Goal: Find specific page/section: Find specific page/section

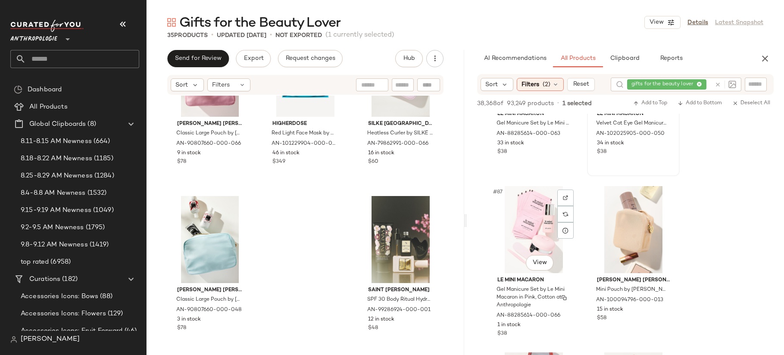
scroll to position [6975, 0]
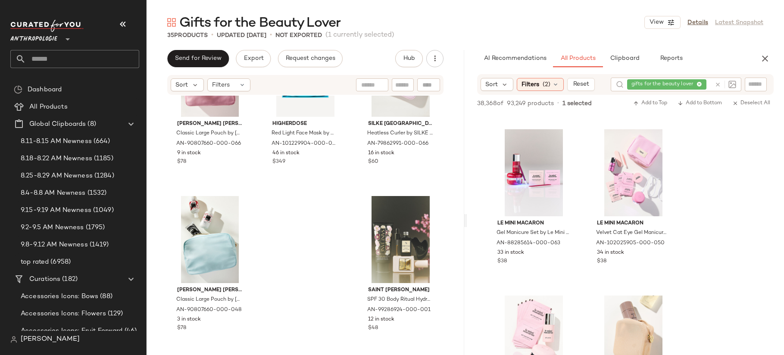
click at [719, 85] on div at bounding box center [723, 85] width 25 height 14
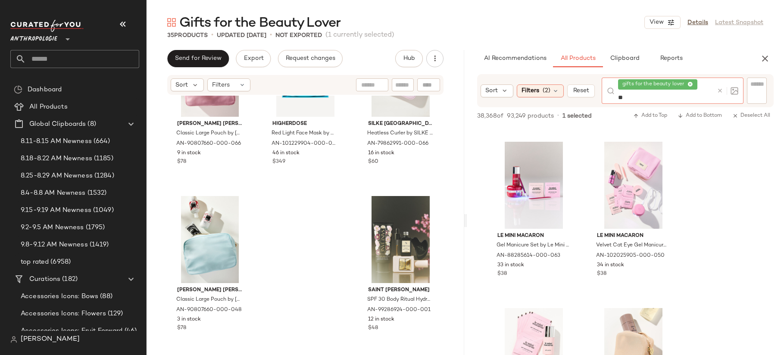
type input "*"
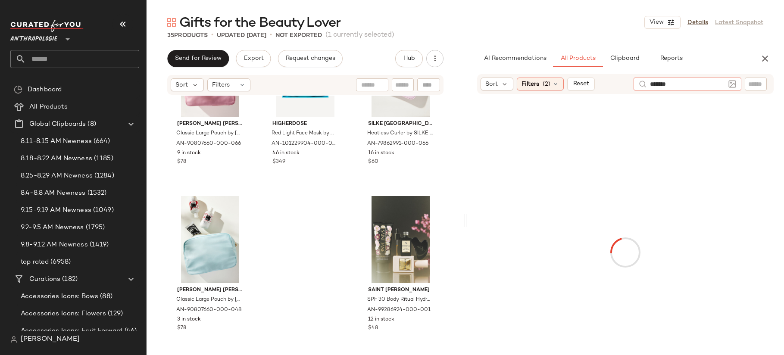
type input "********"
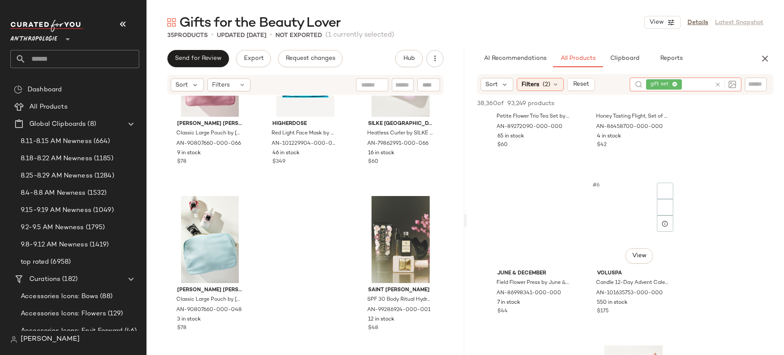
scroll to position [275, 0]
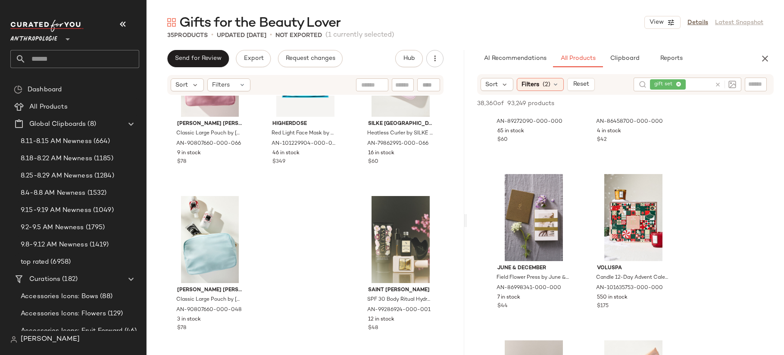
click at [546, 94] on div "Sort Filters (2) Reset gift set" at bounding box center [625, 84] width 297 height 21
click at [545, 84] on span "(2)" at bounding box center [547, 84] width 8 height 9
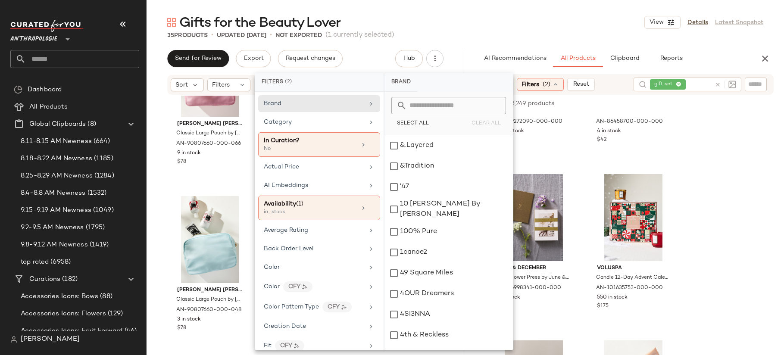
click at [677, 82] on icon at bounding box center [679, 85] width 6 height 6
click at [687, 83] on input "text" at bounding box center [699, 84] width 24 height 9
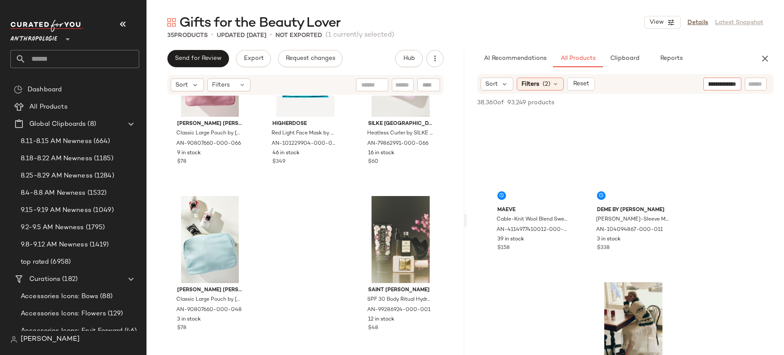
scroll to position [0, 17]
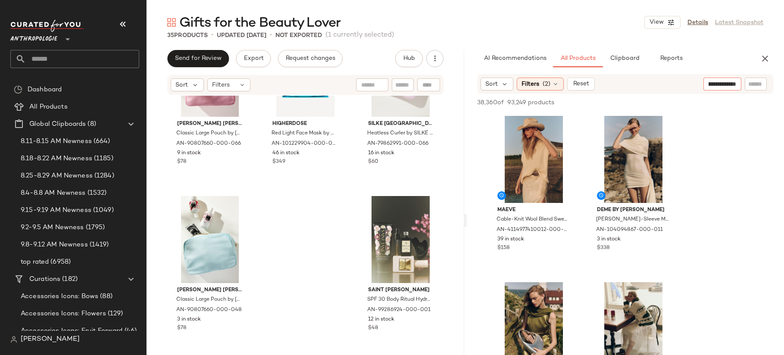
type input "**********"
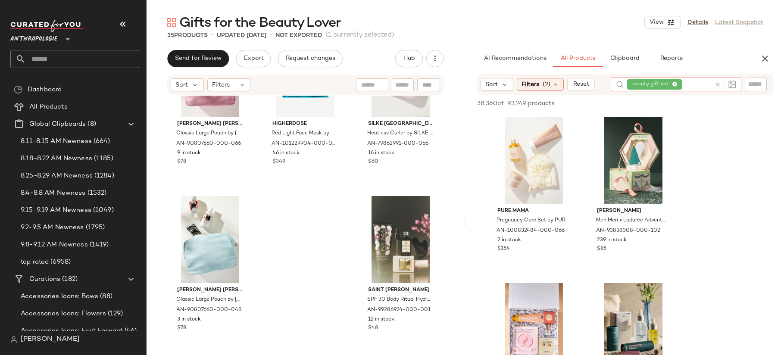
click at [454, 194] on div "[PERSON_NAME] [PERSON_NAME] Classic Large Pouch by [PERSON_NAME] [PERSON_NAME] …" at bounding box center [306, 224] width 318 height 257
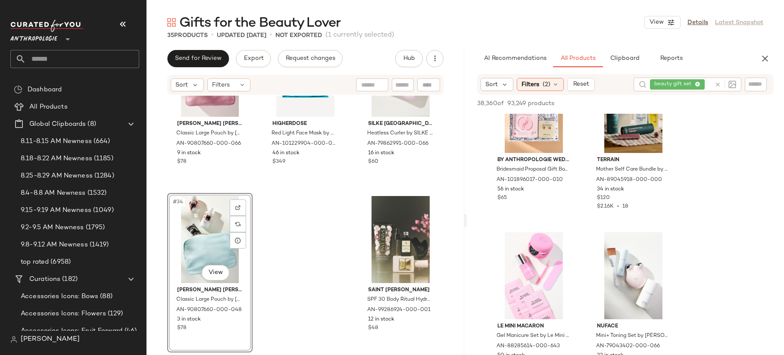
scroll to position [219, 0]
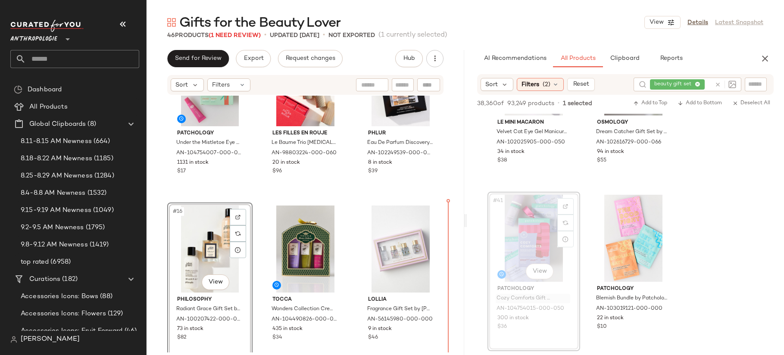
scroll to position [734, 0]
drag, startPoint x: 547, startPoint y: 308, endPoint x: 529, endPoint y: 308, distance: 18.5
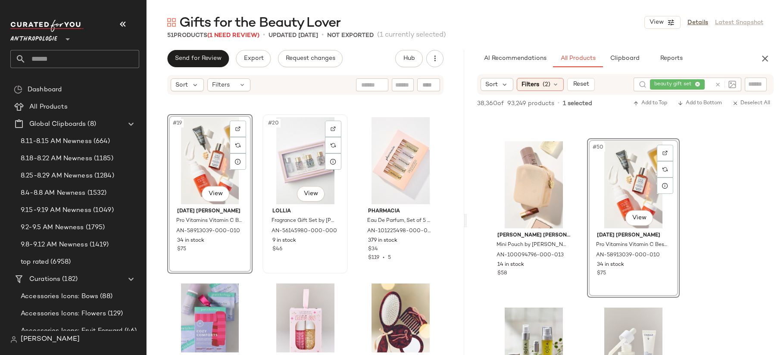
scroll to position [990, 0]
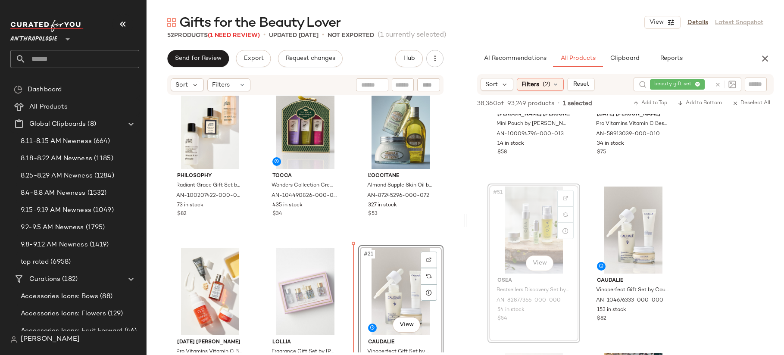
scroll to position [859, 0]
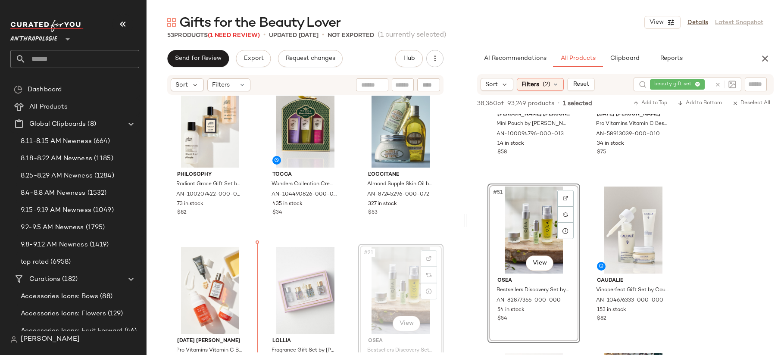
drag, startPoint x: 381, startPoint y: 287, endPoint x: 376, endPoint y: 287, distance: 5.2
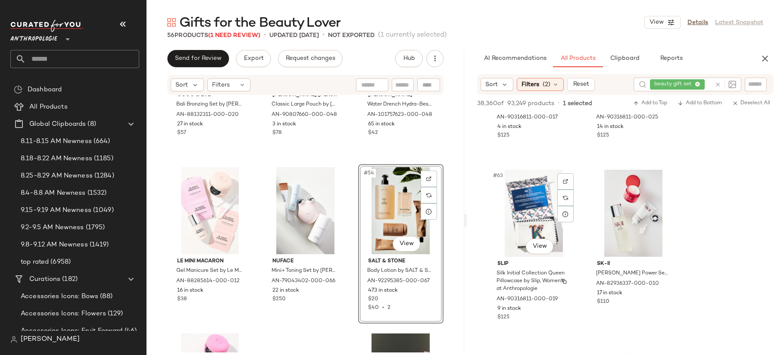
scroll to position [5105, 0]
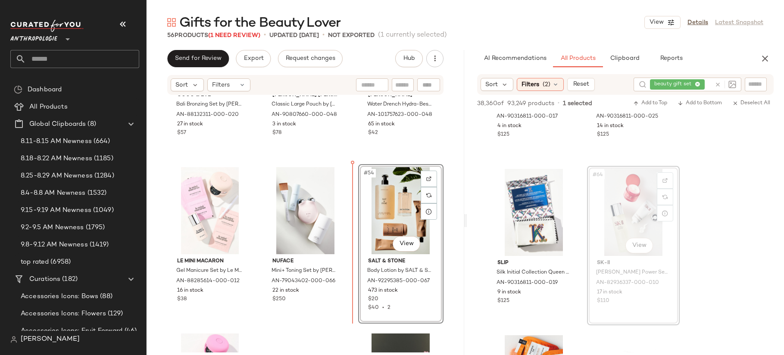
drag, startPoint x: 625, startPoint y: 211, endPoint x: 620, endPoint y: 211, distance: 5.2
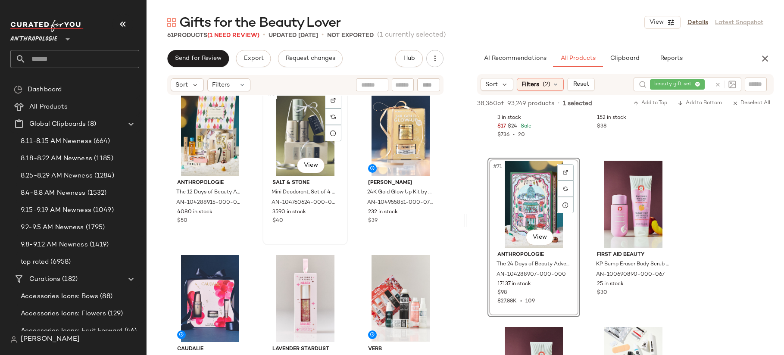
scroll to position [198, 0]
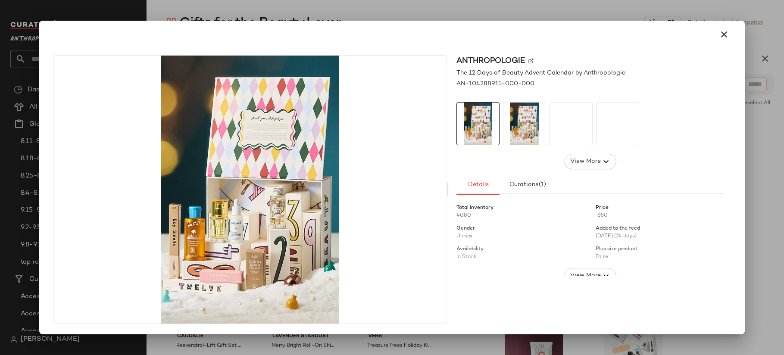
drag, startPoint x: 202, startPoint y: 144, endPoint x: 319, endPoint y: 277, distance: 177.4
click at [406, 9] on div at bounding box center [392, 177] width 784 height 355
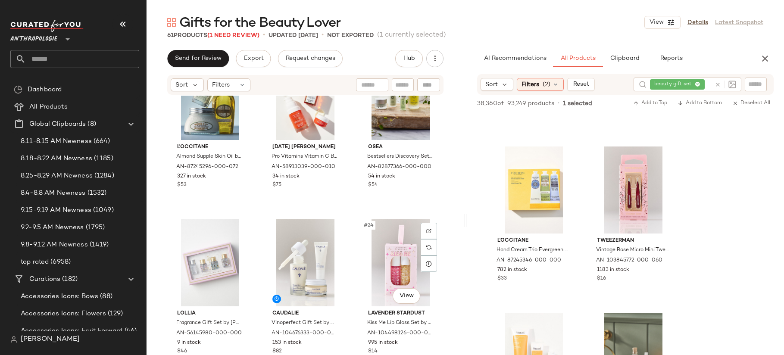
scroll to position [1055, 0]
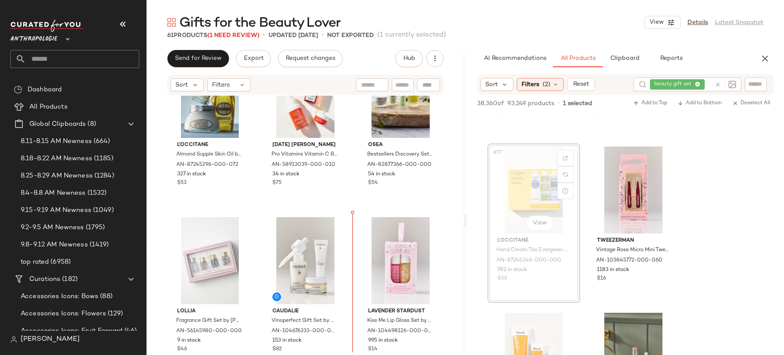
drag, startPoint x: 521, startPoint y: 187, endPoint x: 515, endPoint y: 189, distance: 6.3
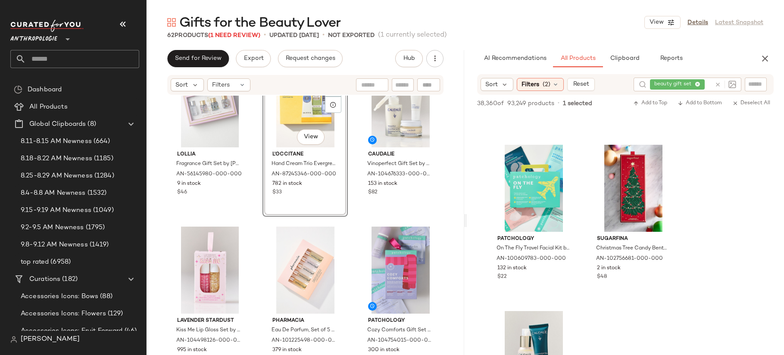
scroll to position [6626, 0]
click at [665, 156] on img at bounding box center [664, 156] width 5 height 5
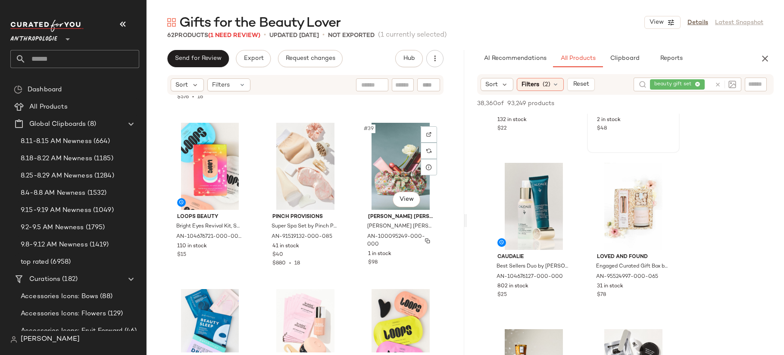
scroll to position [1986, 0]
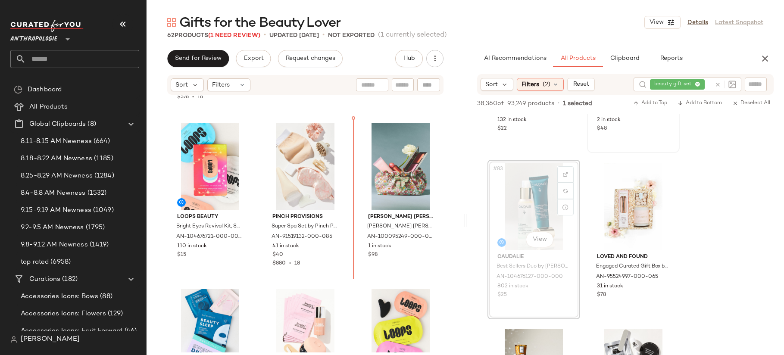
drag, startPoint x: 540, startPoint y: 197, endPoint x: 534, endPoint y: 197, distance: 5.6
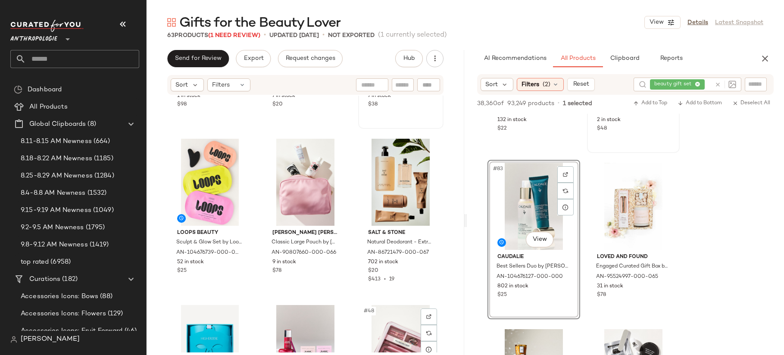
scroll to position [2313, 0]
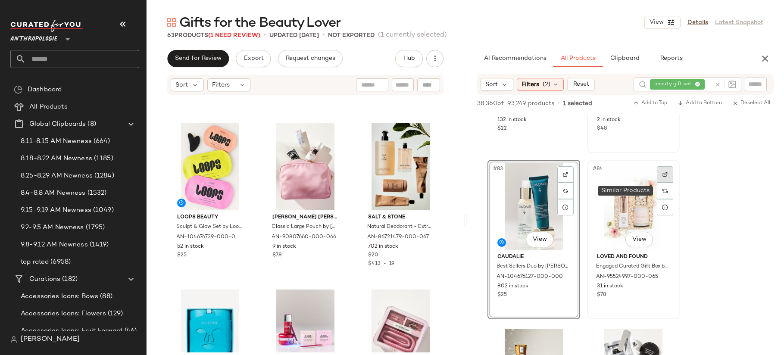
click at [664, 175] on img at bounding box center [664, 174] width 5 height 5
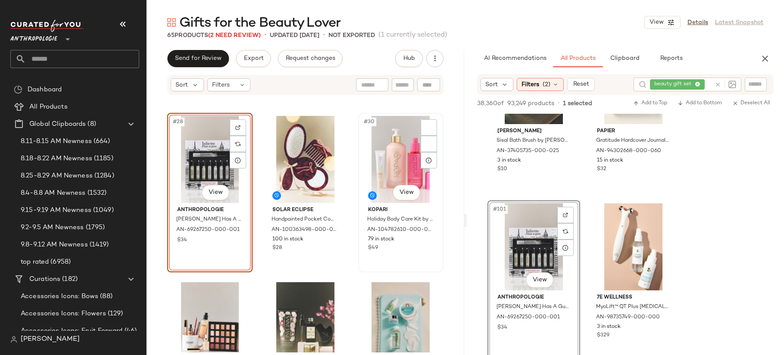
scroll to position [1460, 0]
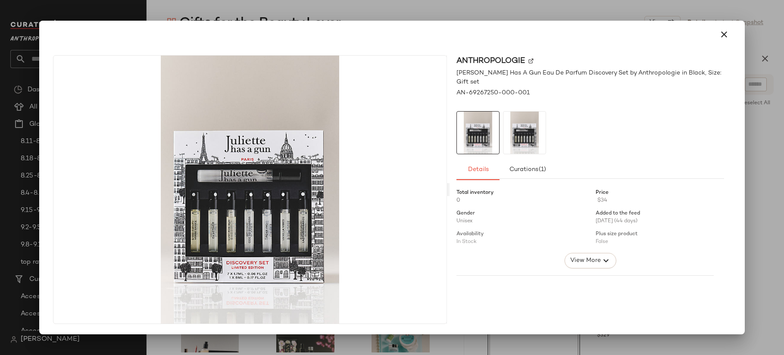
drag, startPoint x: 206, startPoint y: 225, endPoint x: 323, endPoint y: 219, distance: 117.4
click at [323, 219] on body "Anthropologie ** Dashboard All Products Global Clipboards (8) 8.11-8.15 AM Newn…" at bounding box center [392, 177] width 784 height 355
click at [347, 5] on div at bounding box center [392, 177] width 784 height 355
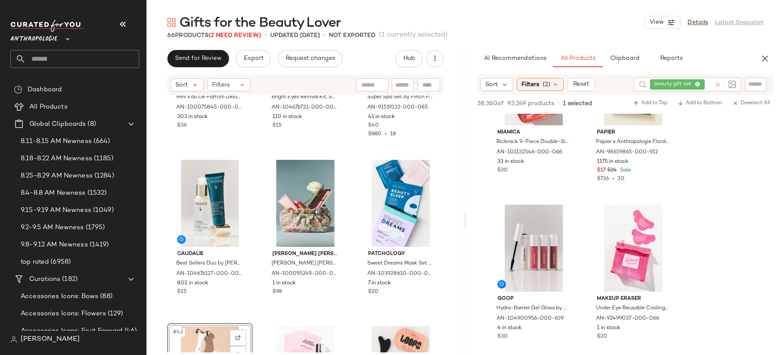
scroll to position [8729, 0]
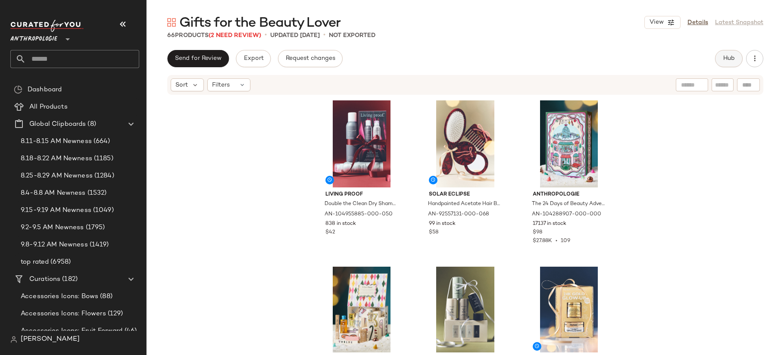
click at [732, 56] on span "Hub" at bounding box center [729, 58] width 12 height 7
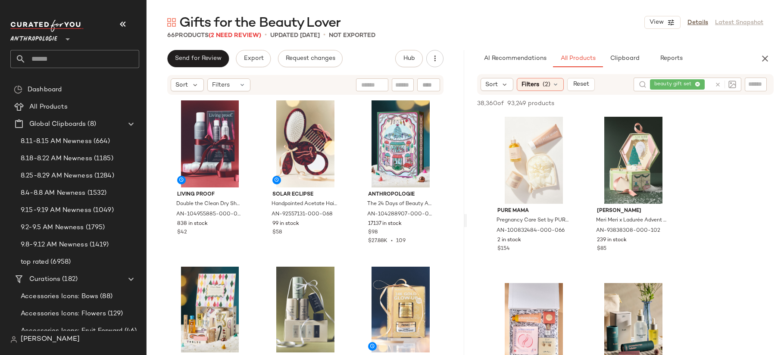
click at [395, 50] on button "Hub" at bounding box center [409, 58] width 28 height 17
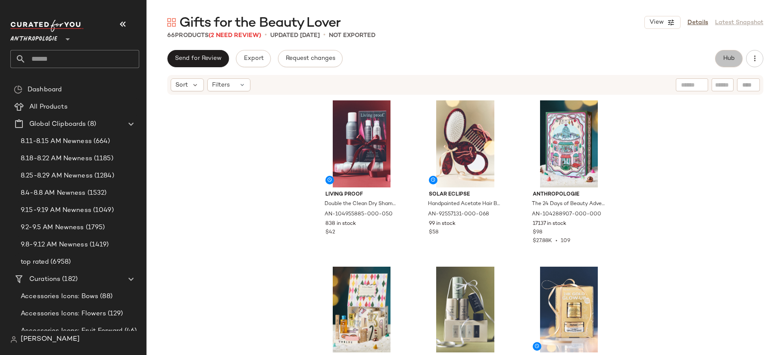
click at [723, 66] on button "Hub" at bounding box center [729, 58] width 28 height 17
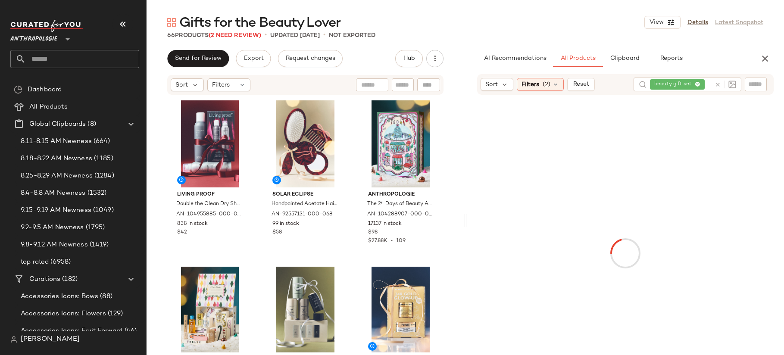
click at [718, 81] on icon at bounding box center [718, 84] width 6 height 6
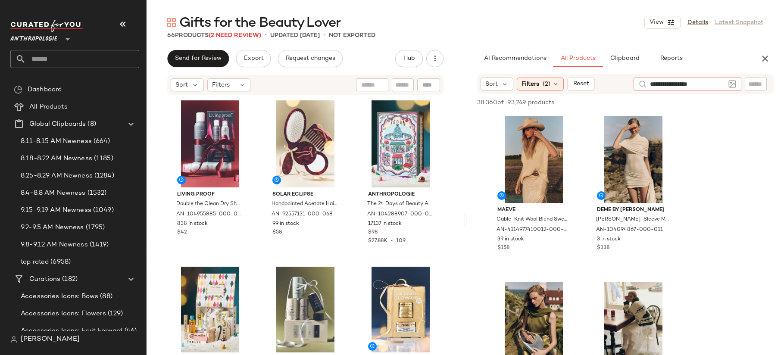
type input "**********"
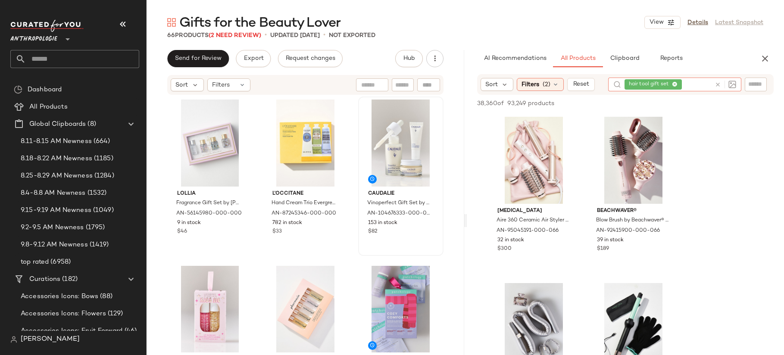
scroll to position [1174, 0]
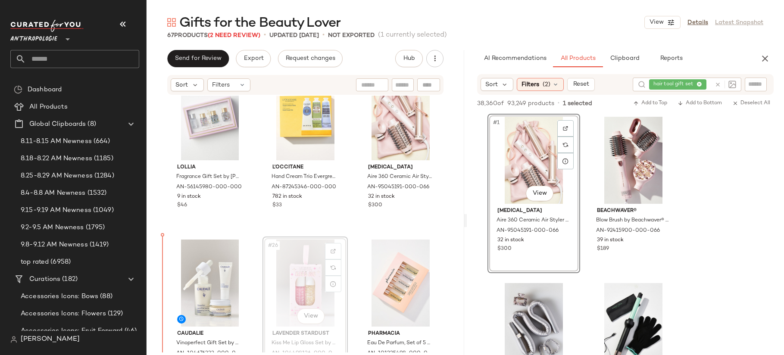
drag, startPoint x: 287, startPoint y: 312, endPoint x: 279, endPoint y: 313, distance: 8.2
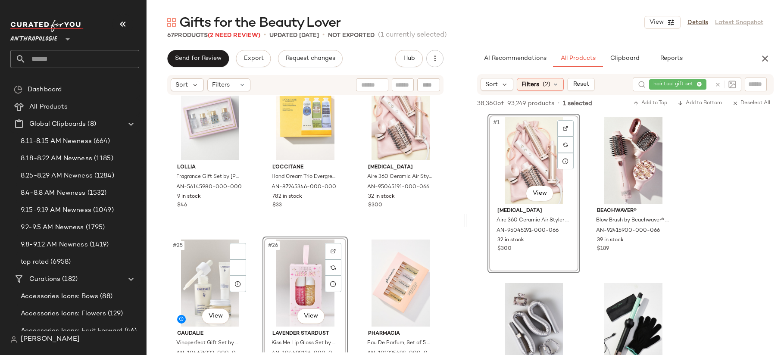
scroll to position [1199, 0]
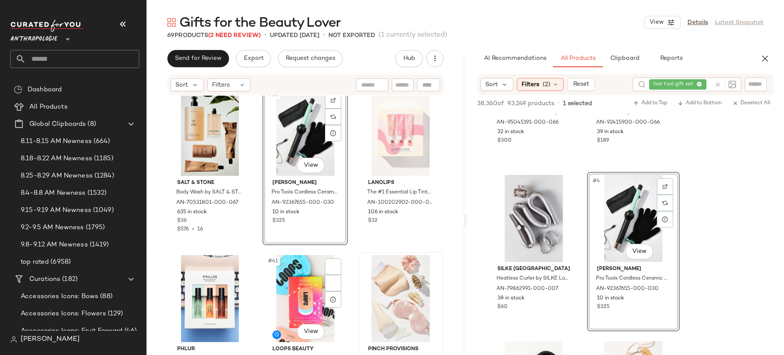
scroll to position [2025, 0]
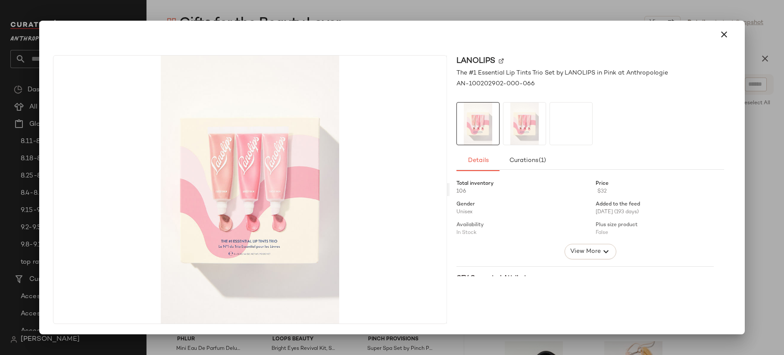
drag, startPoint x: 397, startPoint y: 155, endPoint x: 418, endPoint y: 259, distance: 106.1
click at [336, 8] on div at bounding box center [392, 177] width 784 height 355
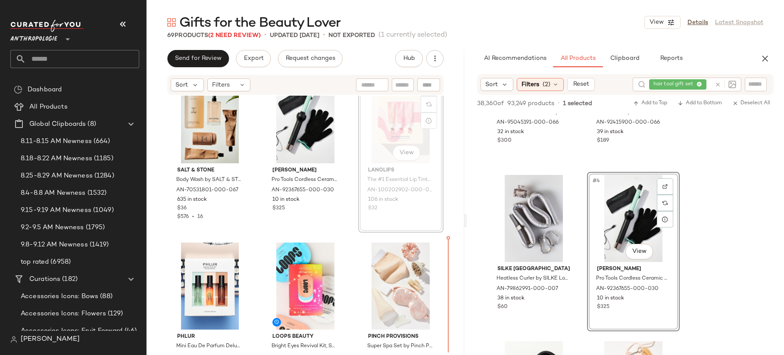
scroll to position [2040, 0]
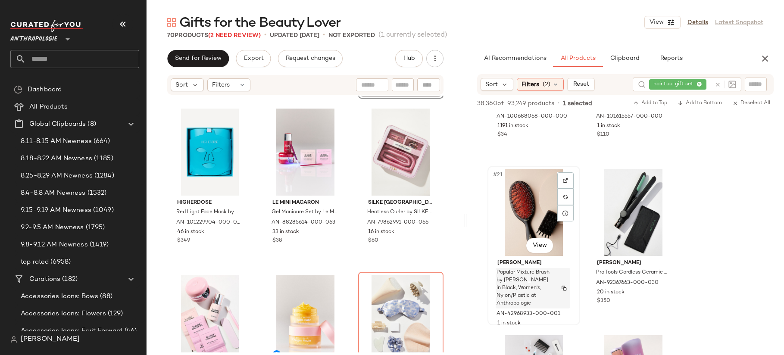
scroll to position [1612, 0]
click at [561, 175] on div at bounding box center [565, 180] width 16 height 16
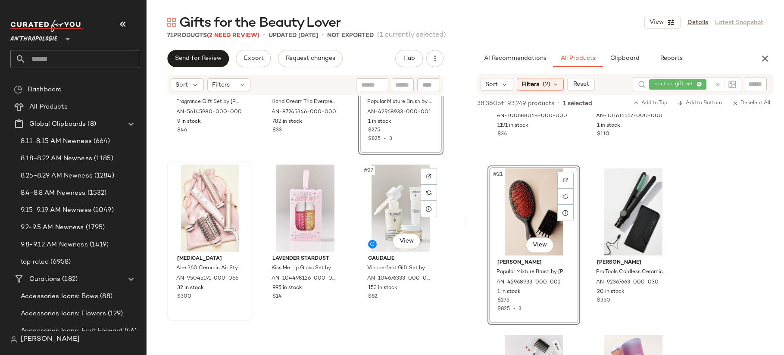
scroll to position [1318, 0]
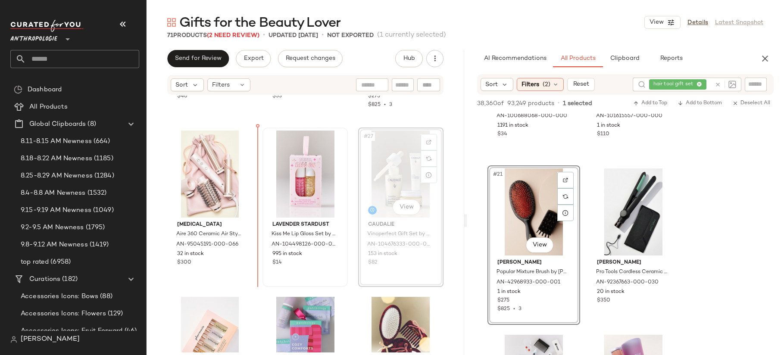
scroll to position [1300, 0]
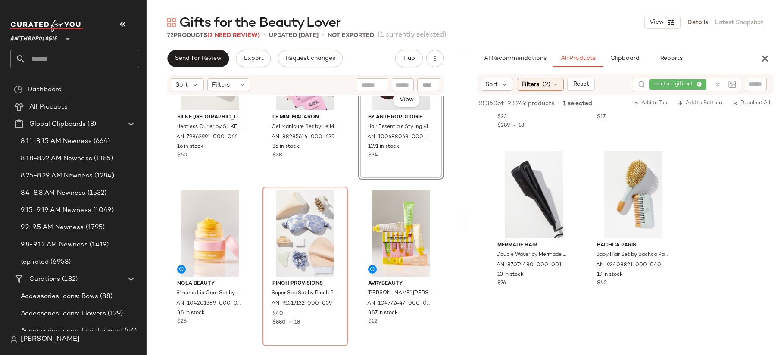
scroll to position [2636, 0]
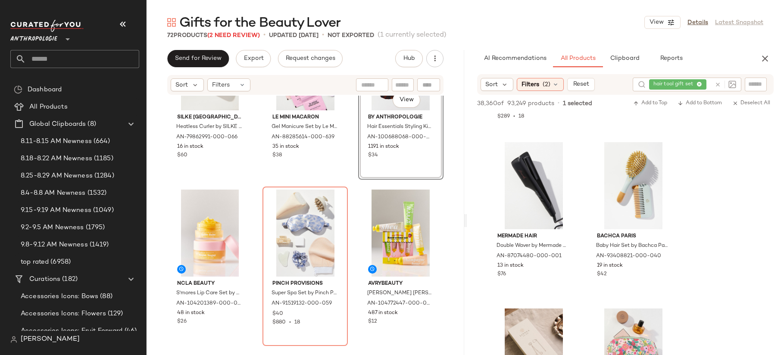
drag, startPoint x: 540, startPoint y: 147, endPoint x: 291, endPoint y: 13, distance: 282.5
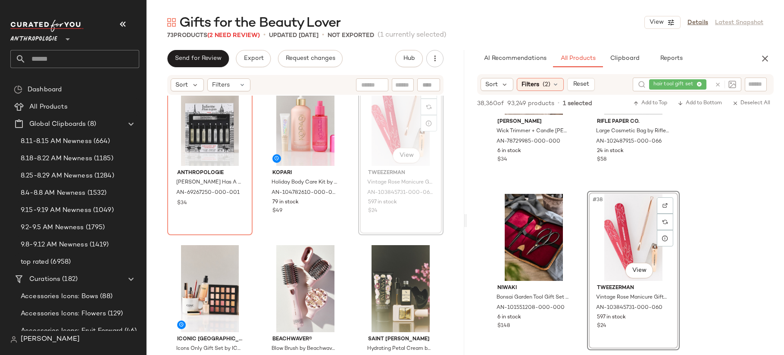
scroll to position [1691, 0]
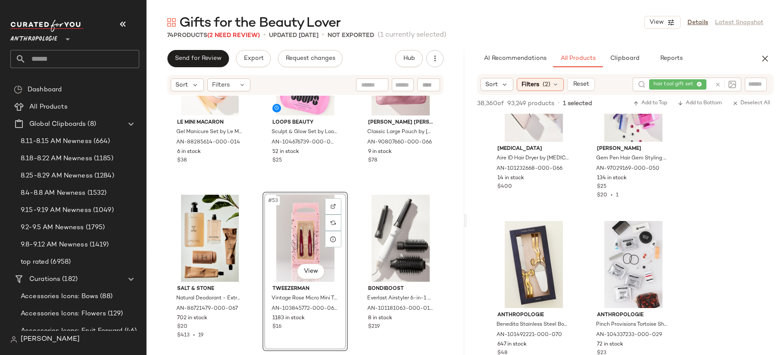
scroll to position [3390, 0]
drag, startPoint x: 634, startPoint y: 149, endPoint x: 261, endPoint y: 1, distance: 401.1
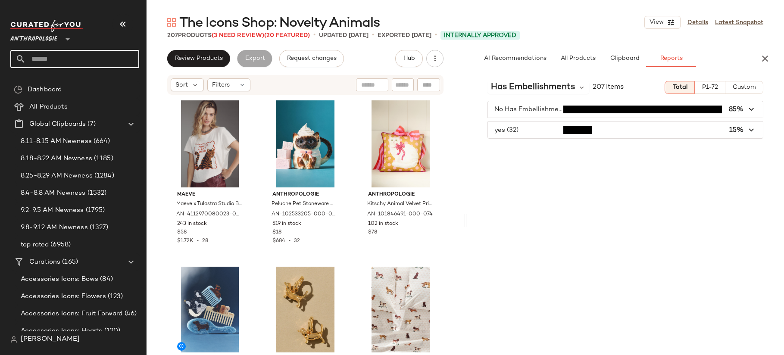
click at [475, 62] on div "AI Recommendations All Products Clipboard Reports" at bounding box center [612, 58] width 290 height 17
click at [77, 58] on input "text" at bounding box center [82, 59] width 113 height 18
type input "*****"
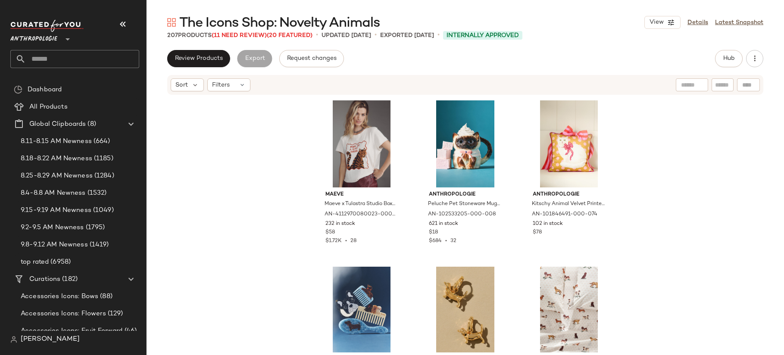
click at [61, 59] on input "text" at bounding box center [82, 59] width 113 height 18
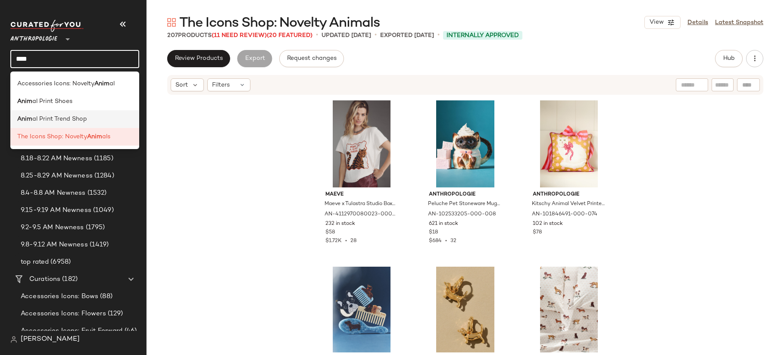
type input "****"
click at [84, 113] on div "Anim al Print Trend Shop" at bounding box center [74, 119] width 129 height 18
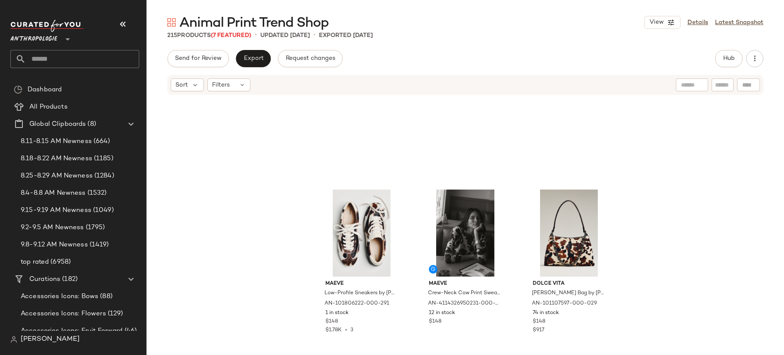
scroll to position [1158, 0]
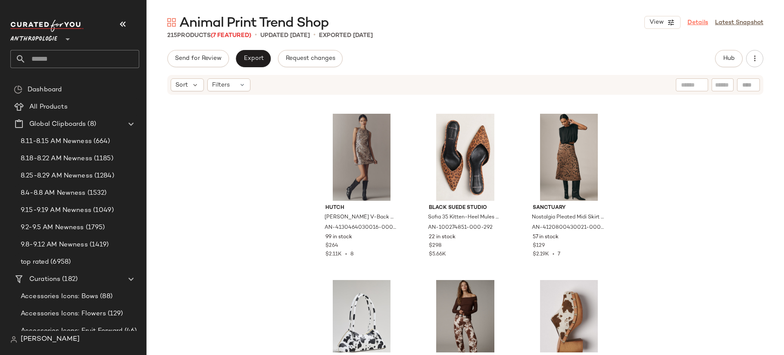
click at [695, 23] on link "Details" at bounding box center [697, 22] width 21 height 9
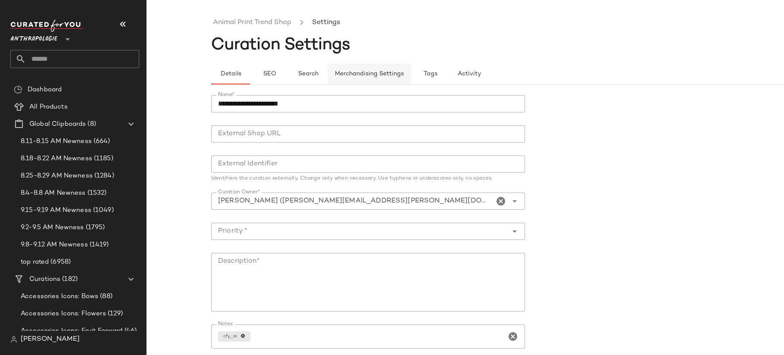
click at [382, 71] on span "Merchandising Settings" at bounding box center [368, 74] width 69 height 7
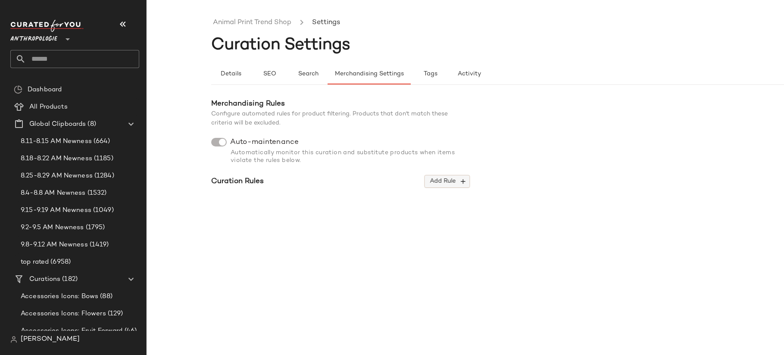
click at [450, 179] on span "Add Rule" at bounding box center [447, 182] width 36 height 8
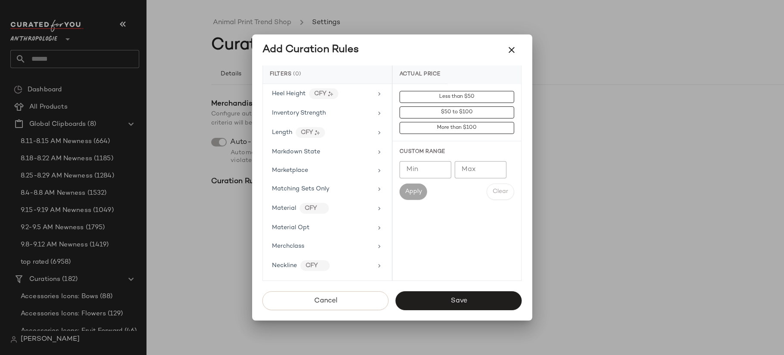
scroll to position [403, 0]
click at [508, 50] on icon "button" at bounding box center [511, 50] width 10 height 10
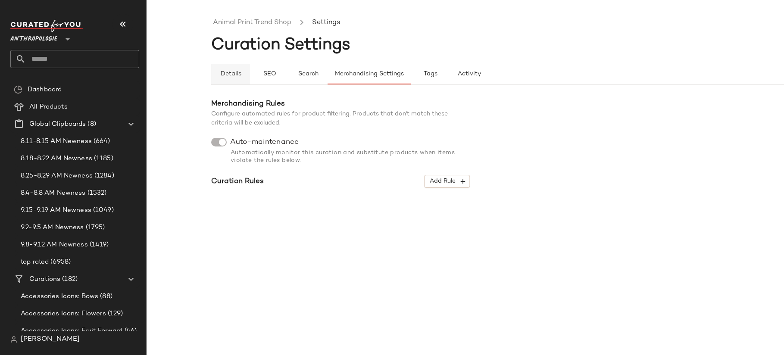
click at [231, 73] on span "Details" at bounding box center [230, 74] width 21 height 7
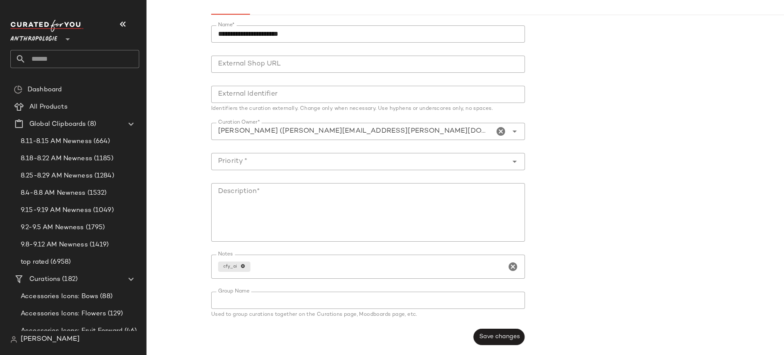
scroll to position [0, 0]
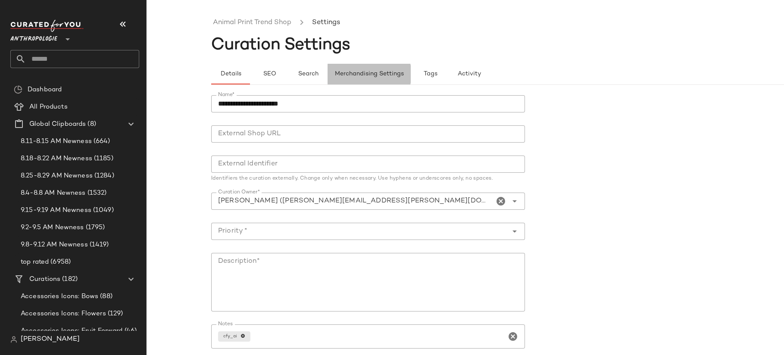
click at [346, 71] on span "Merchandising Settings" at bounding box center [368, 74] width 69 height 7
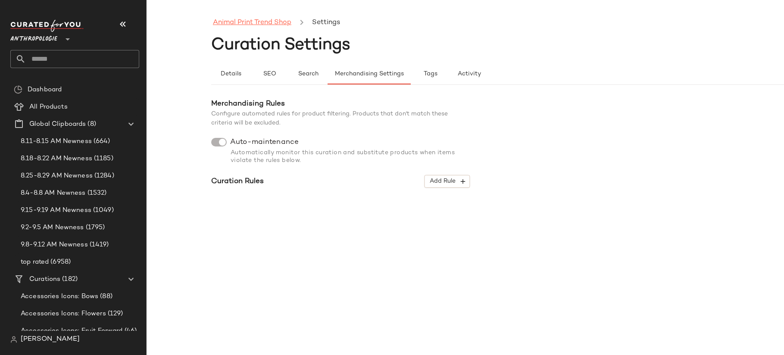
click at [249, 27] on link "Animal Print Trend Shop" at bounding box center [252, 22] width 78 height 11
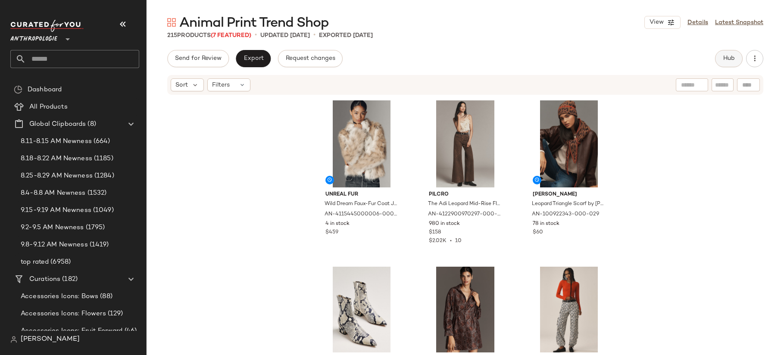
click at [739, 60] on button "Hub" at bounding box center [729, 58] width 28 height 17
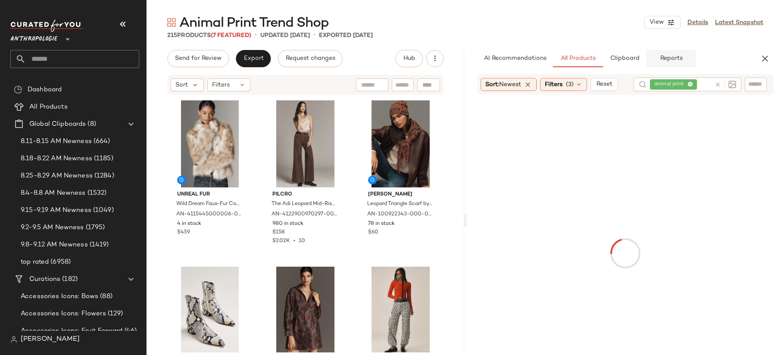
click at [665, 56] on span "Reports" at bounding box center [670, 58] width 23 height 7
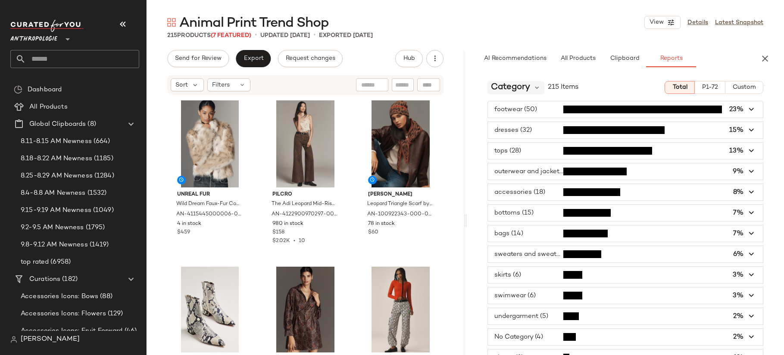
click at [511, 87] on span "Category" at bounding box center [510, 87] width 39 height 13
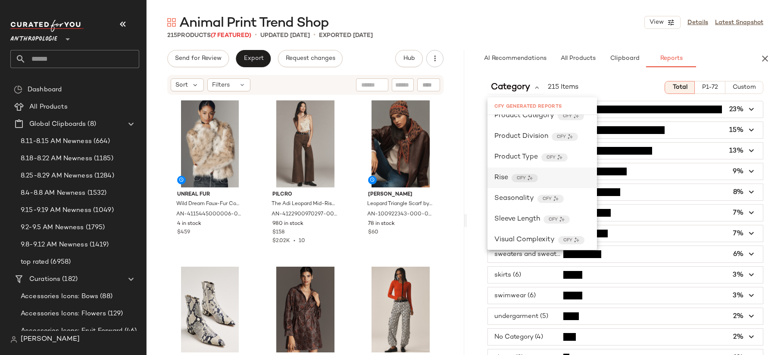
scroll to position [511, 0]
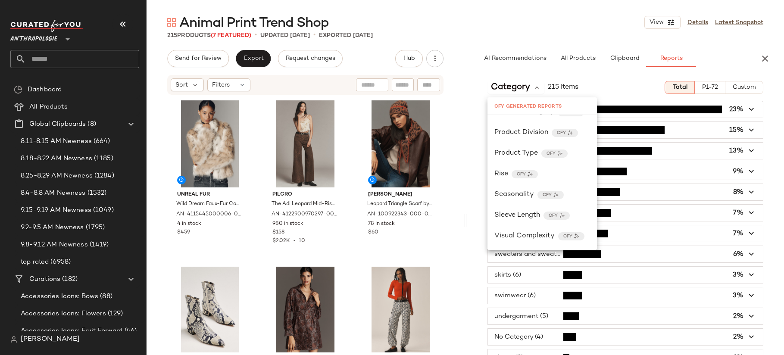
click at [52, 57] on input "text" at bounding box center [82, 59] width 113 height 18
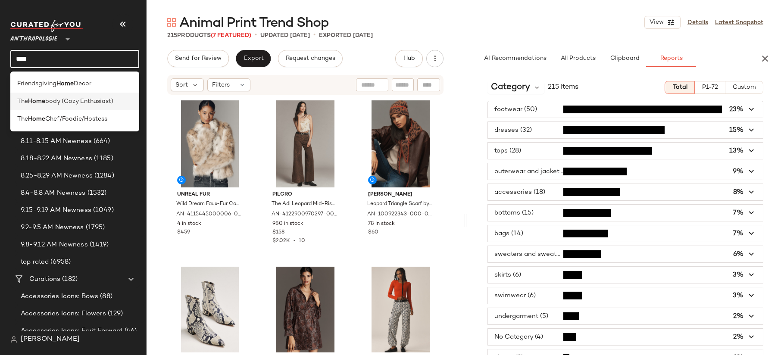
type input "****"
click at [61, 100] on span "body (Cozy Enthusiast)" at bounding box center [79, 101] width 68 height 9
